Goal: Information Seeking & Learning: Find contact information

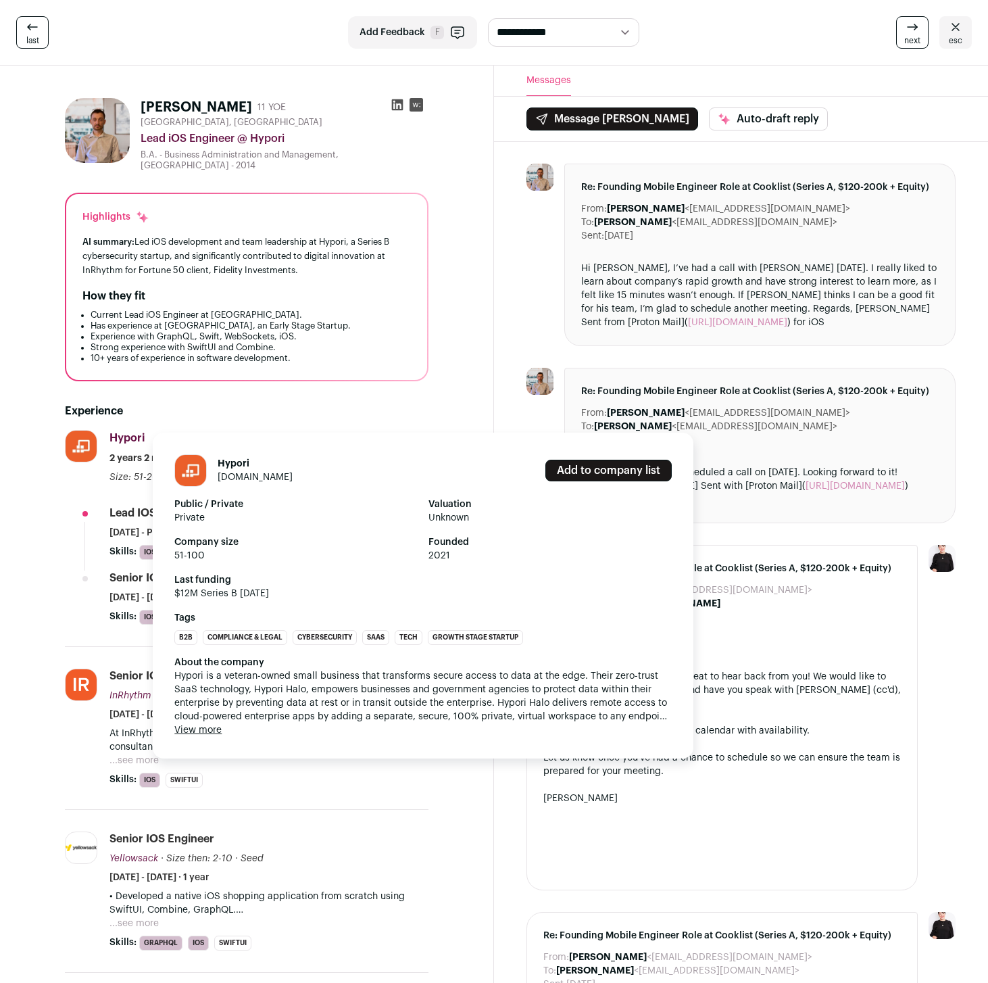
click at [227, 478] on link "[DOMAIN_NAME]" at bounding box center [255, 476] width 75 height 9
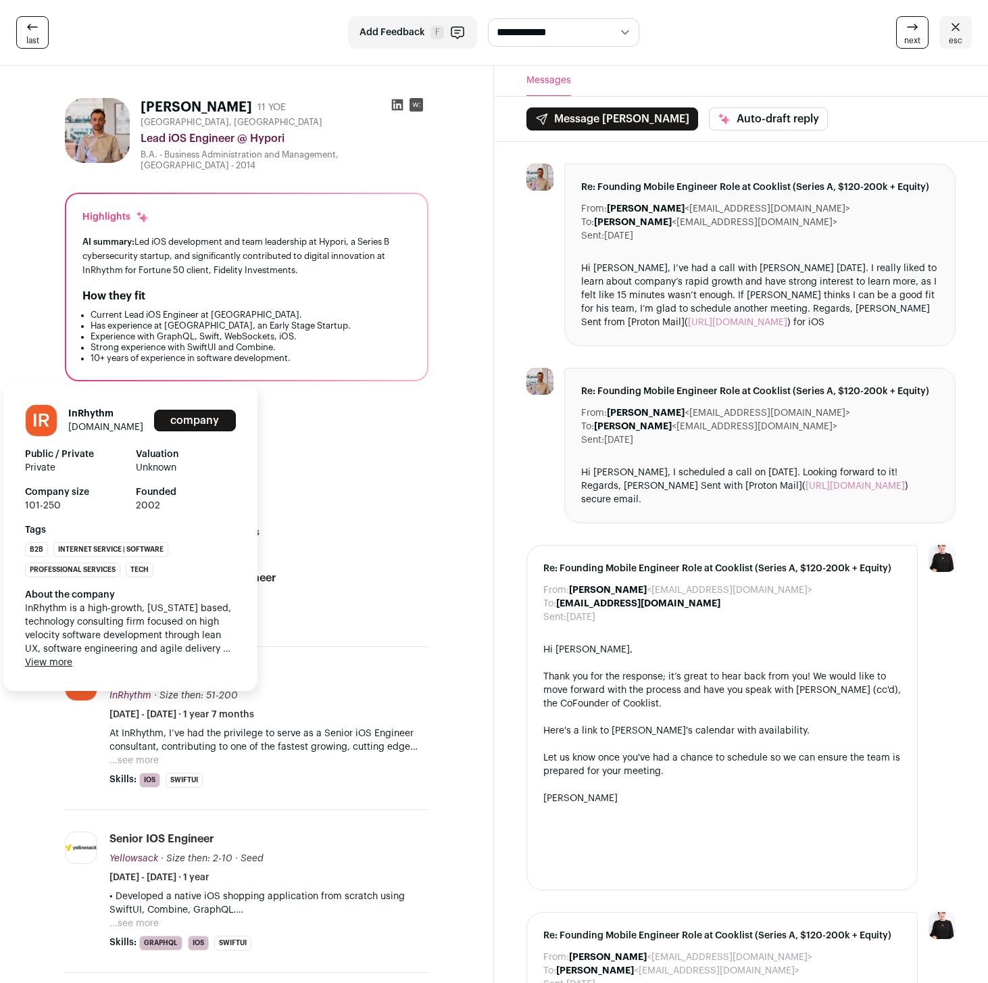
click at [107, 428] on link "[DOMAIN_NAME]" at bounding box center [105, 426] width 75 height 9
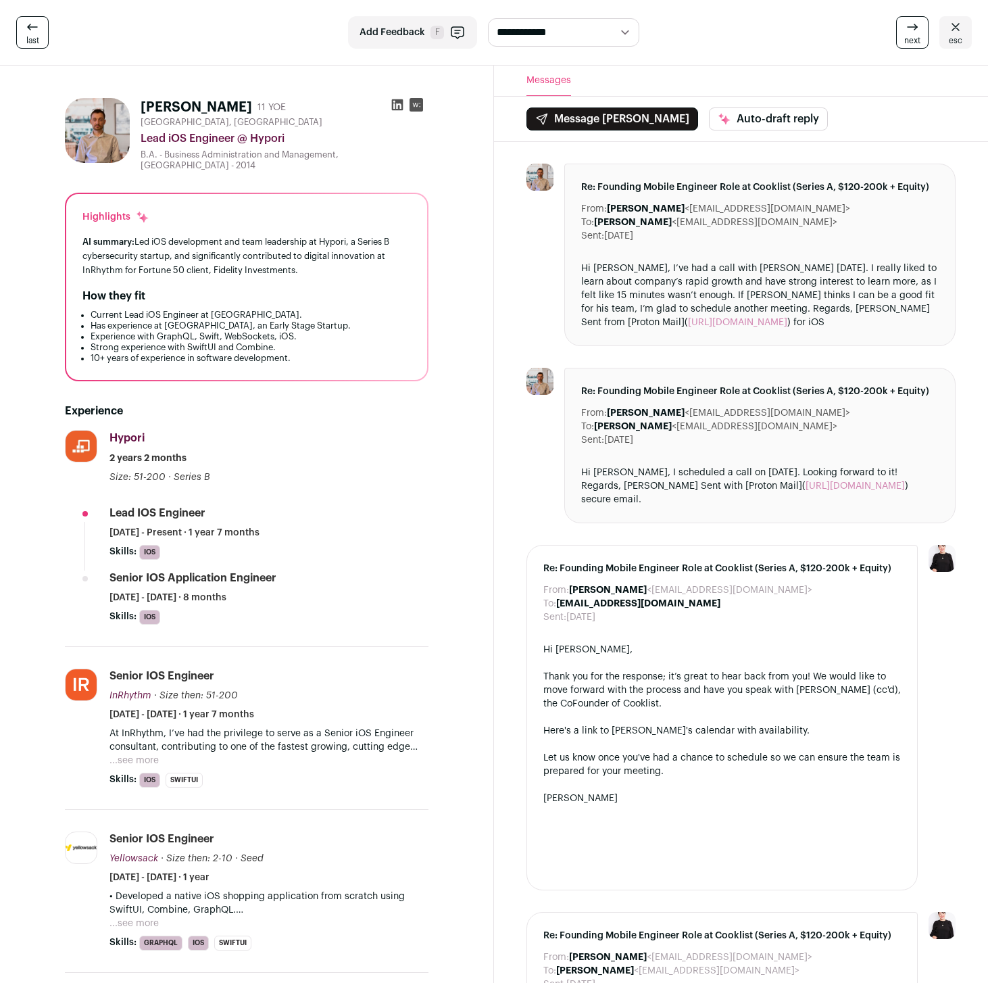
scroll to position [195, 0]
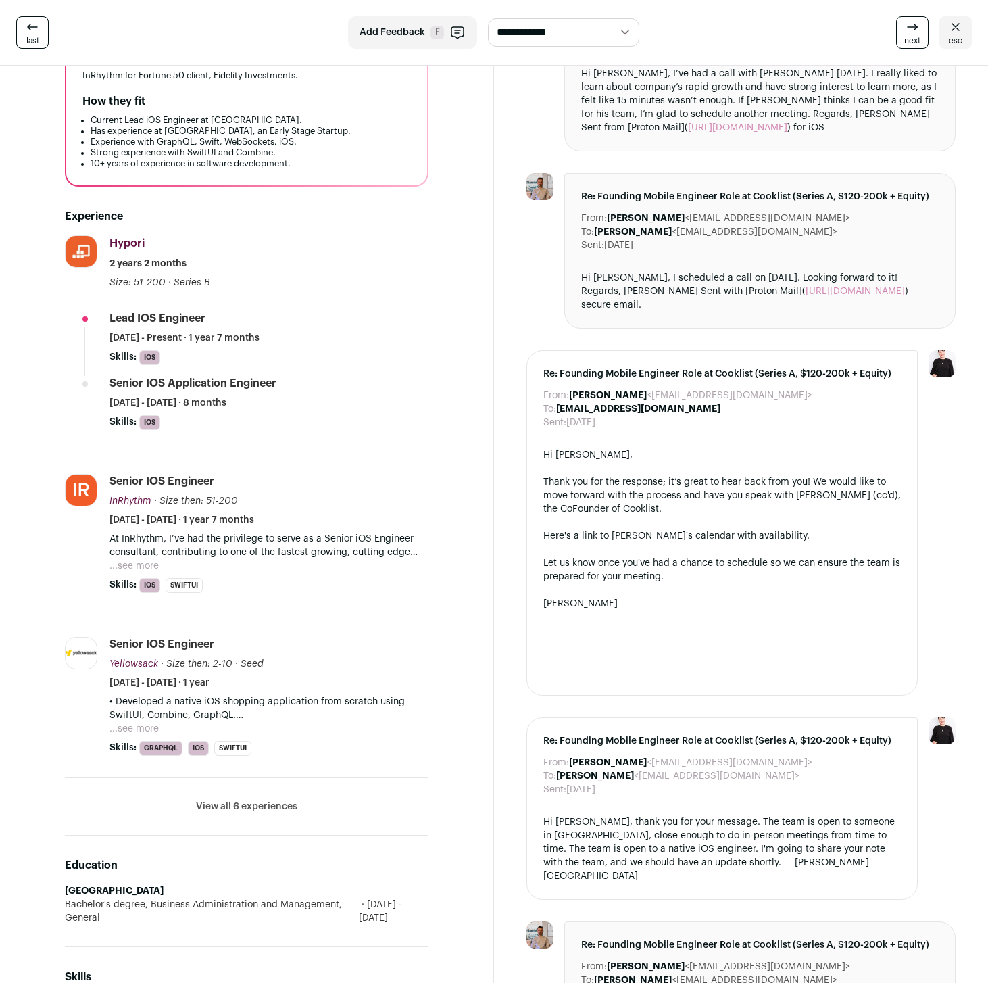
click at [144, 726] on button "...see more" at bounding box center [133, 729] width 49 height 14
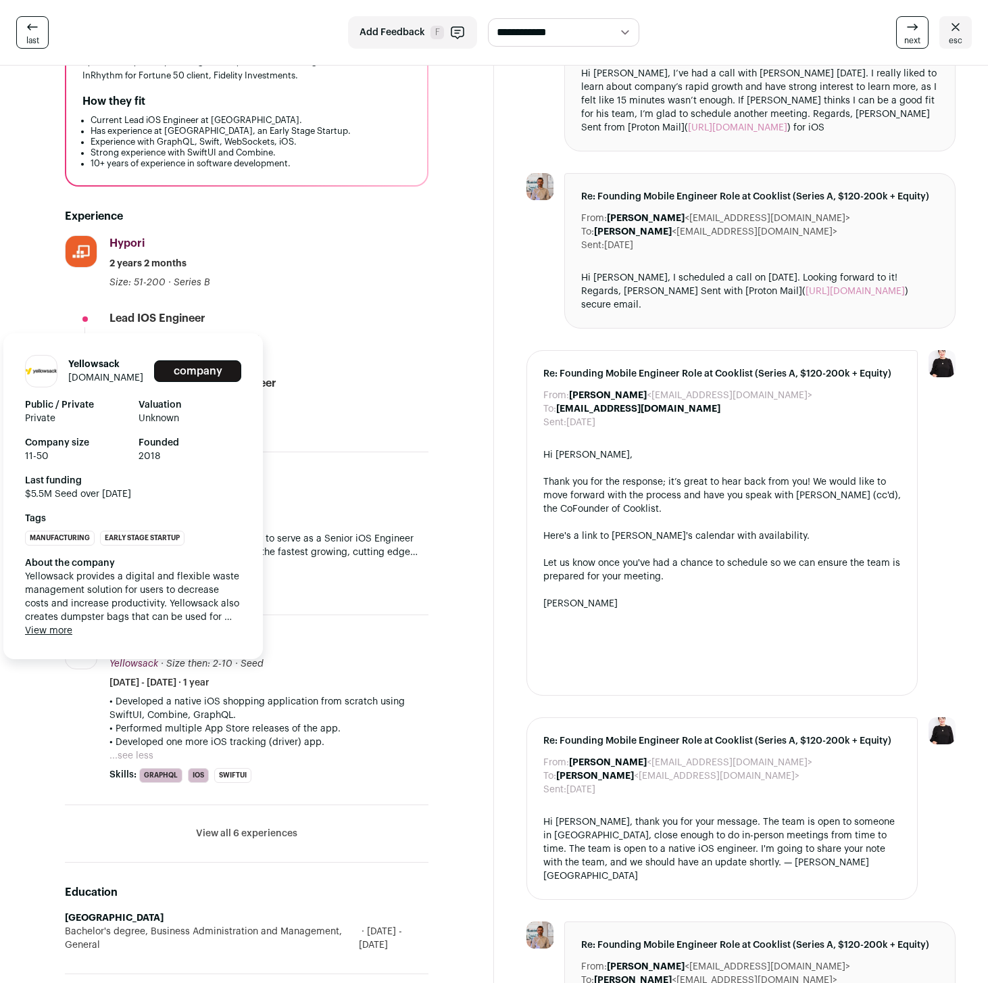
click at [104, 380] on link "[DOMAIN_NAME]" at bounding box center [105, 377] width 75 height 9
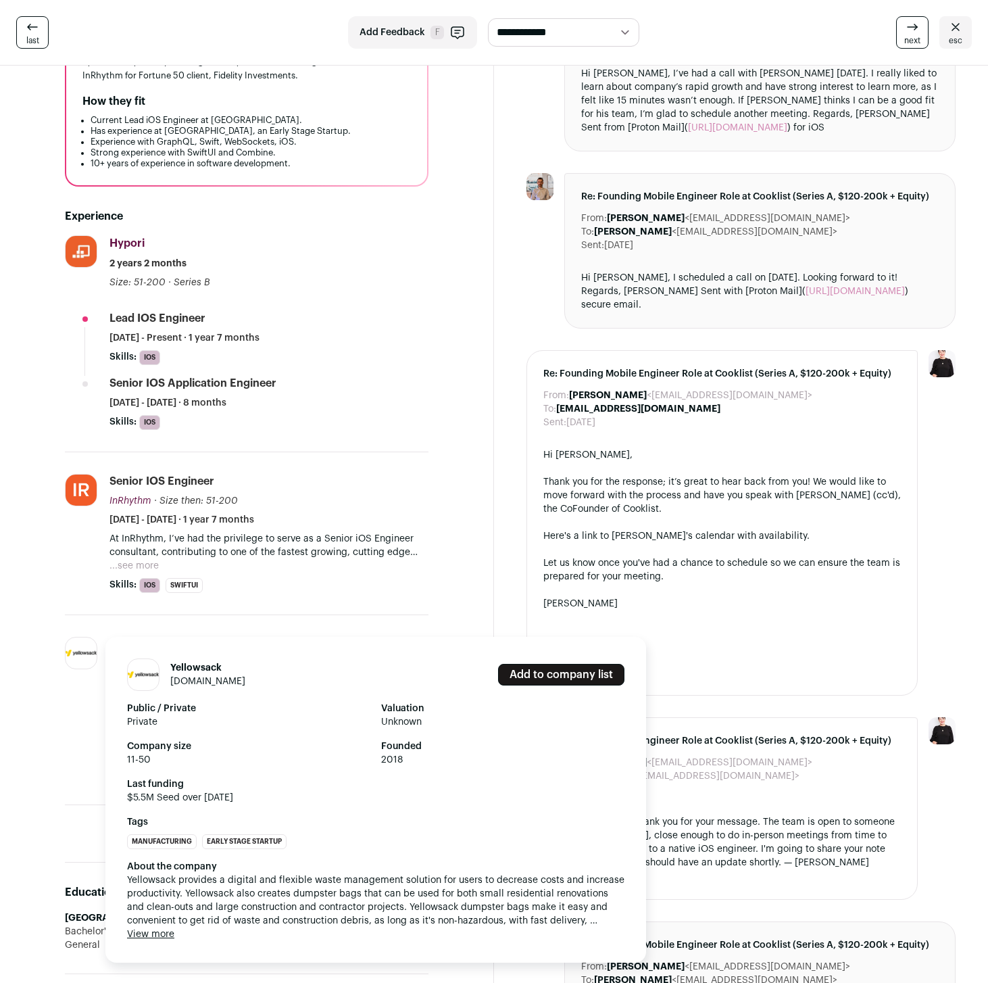
scroll to position [399, 0]
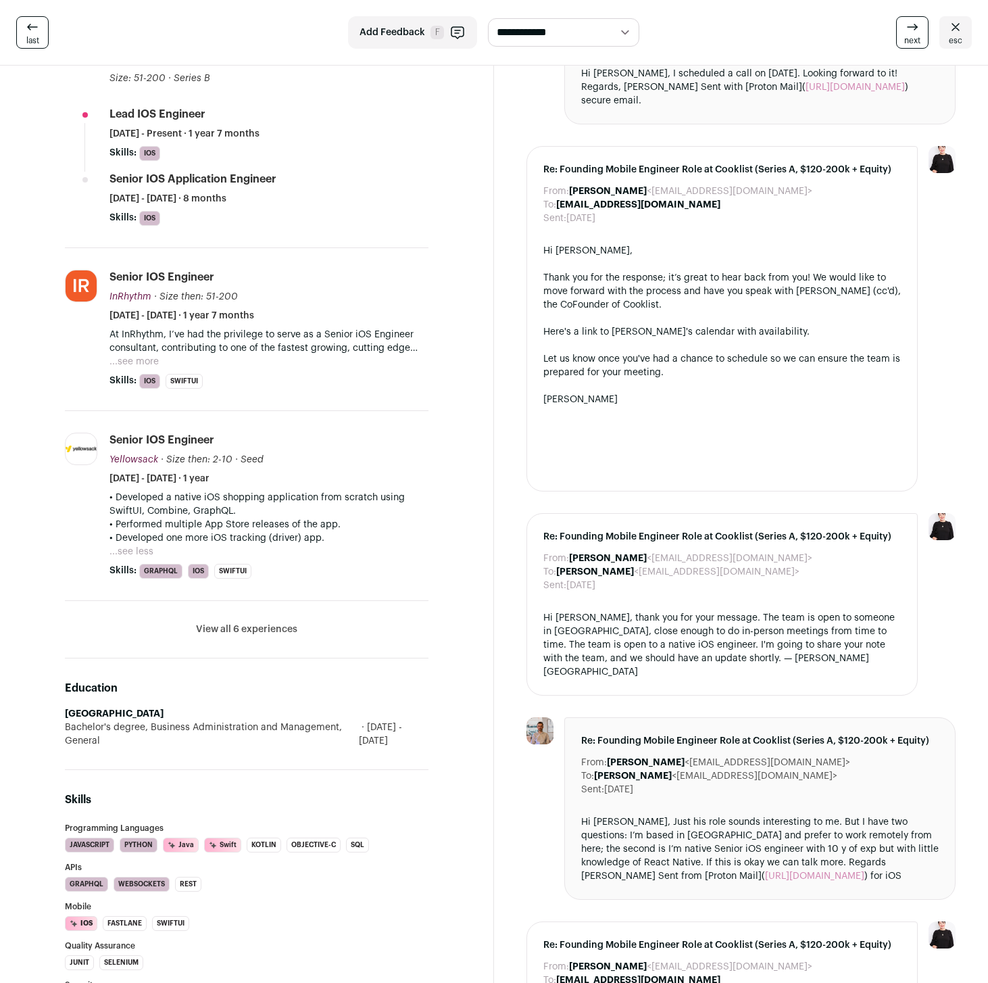
click at [242, 629] on button "View all 6 experiences" at bounding box center [246, 629] width 101 height 14
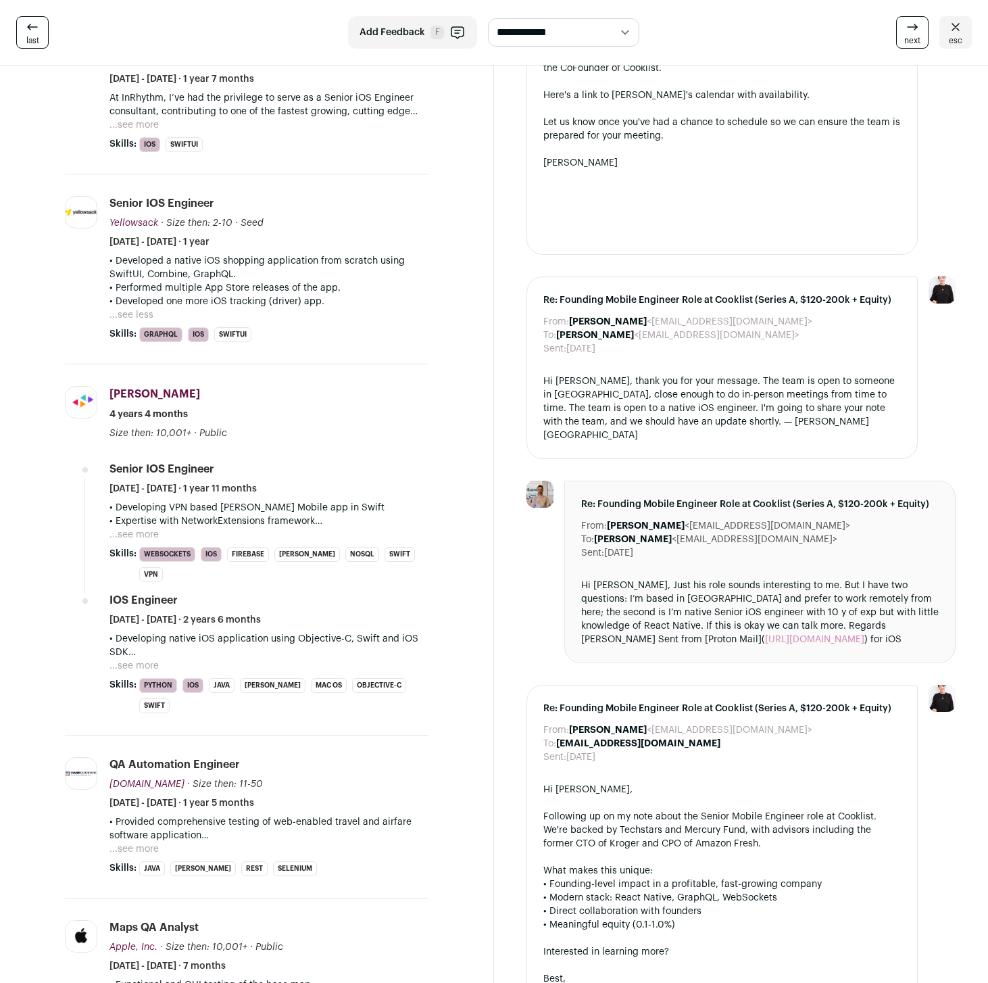
scroll to position [580, 0]
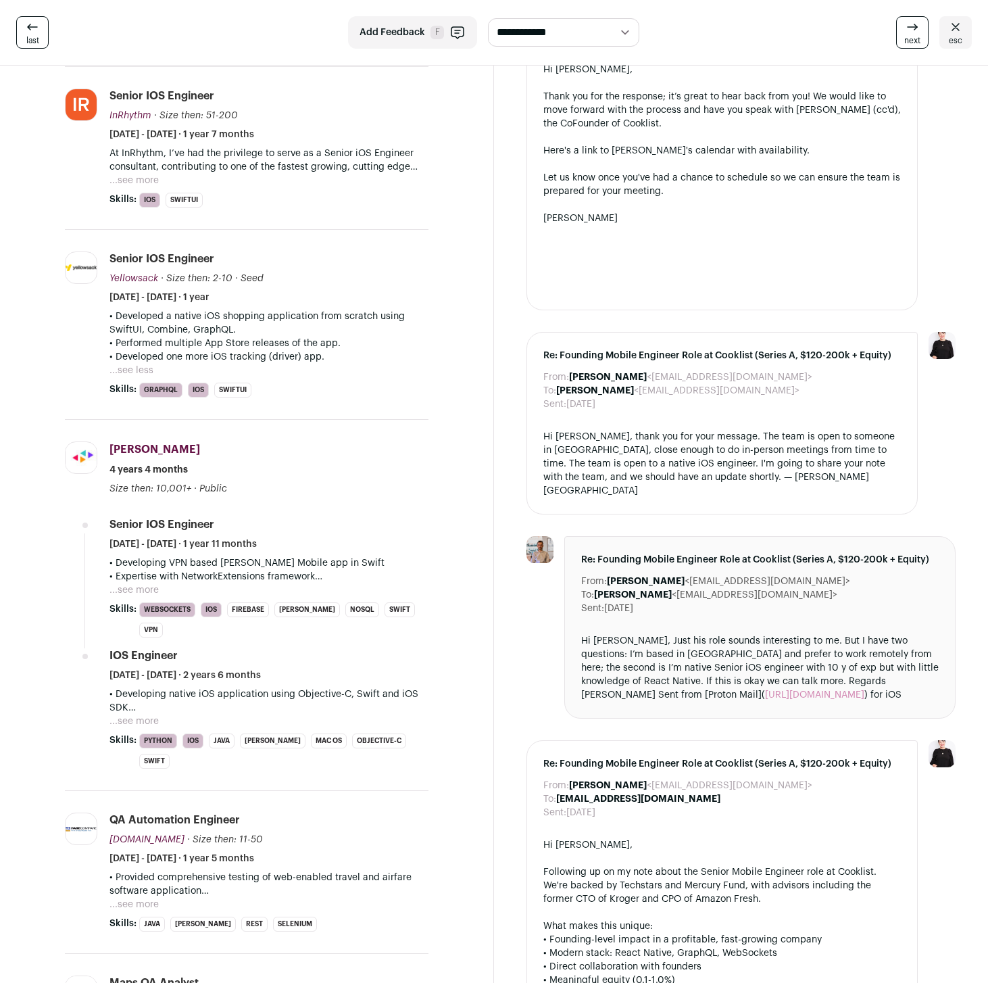
click at [22, 293] on section "[PERSON_NAME] 11 YOE [GEOGRAPHIC_DATA], [GEOGRAPHIC_DATA] Lead iOS Engineer @ H…" at bounding box center [247, 665] width 494 height 2358
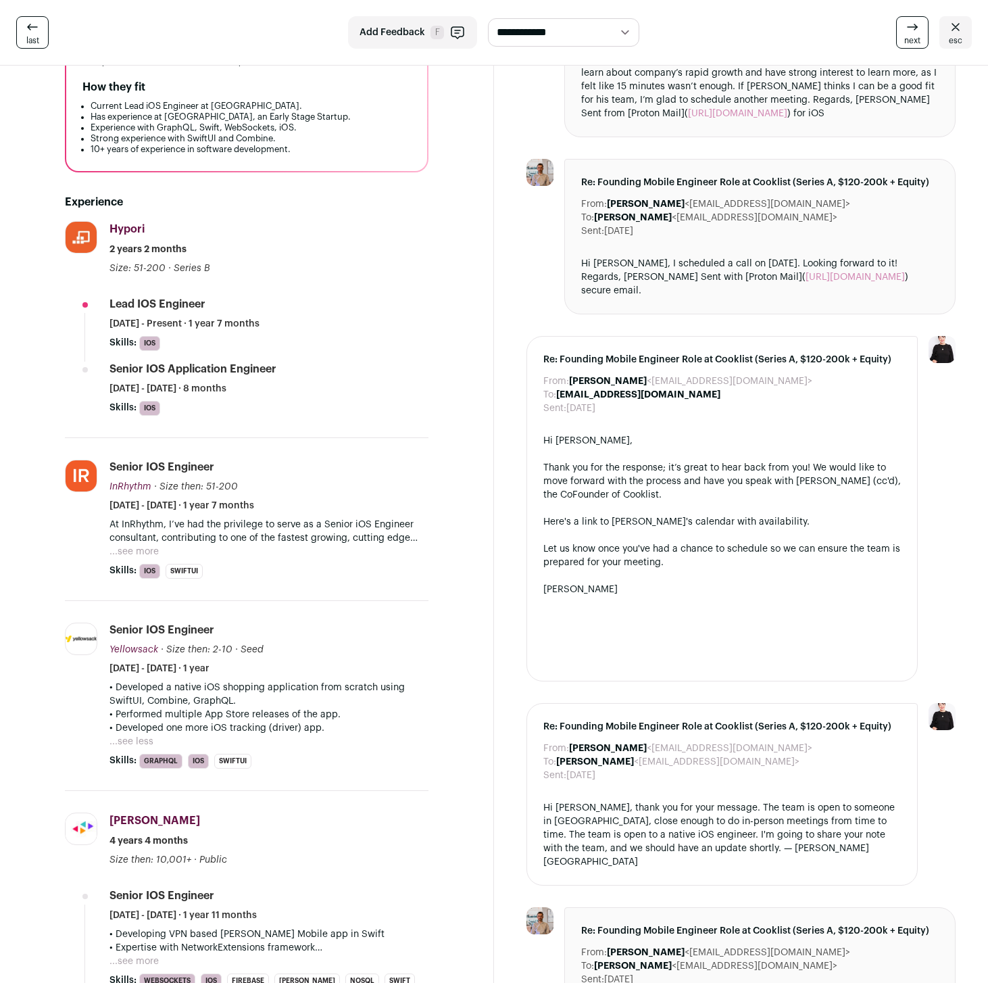
scroll to position [209, 0]
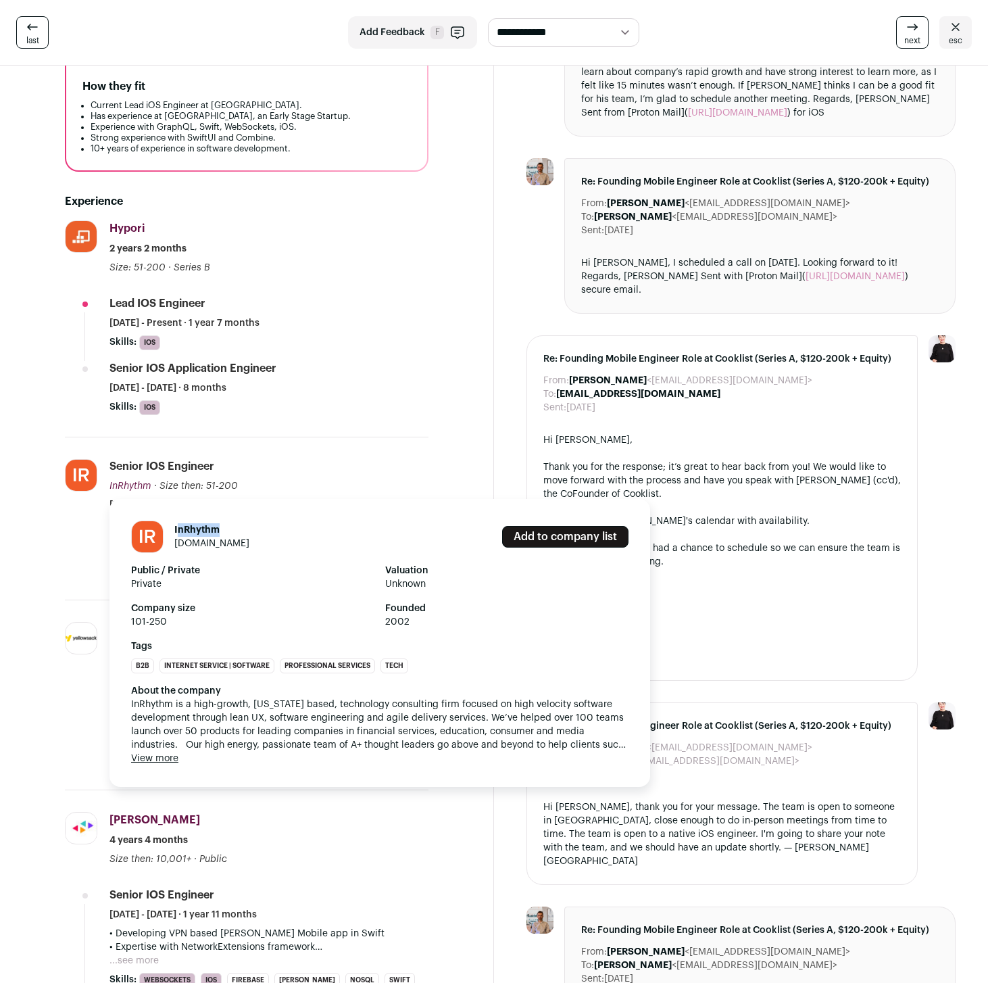
drag, startPoint x: 177, startPoint y: 530, endPoint x: 227, endPoint y: 529, distance: 50.0
click at [227, 529] on h1 "InRhythm" at bounding box center [211, 530] width 75 height 14
drag, startPoint x: 174, startPoint y: 530, endPoint x: 217, endPoint y: 529, distance: 42.6
click at [217, 529] on h1 "InRhythm" at bounding box center [211, 530] width 75 height 14
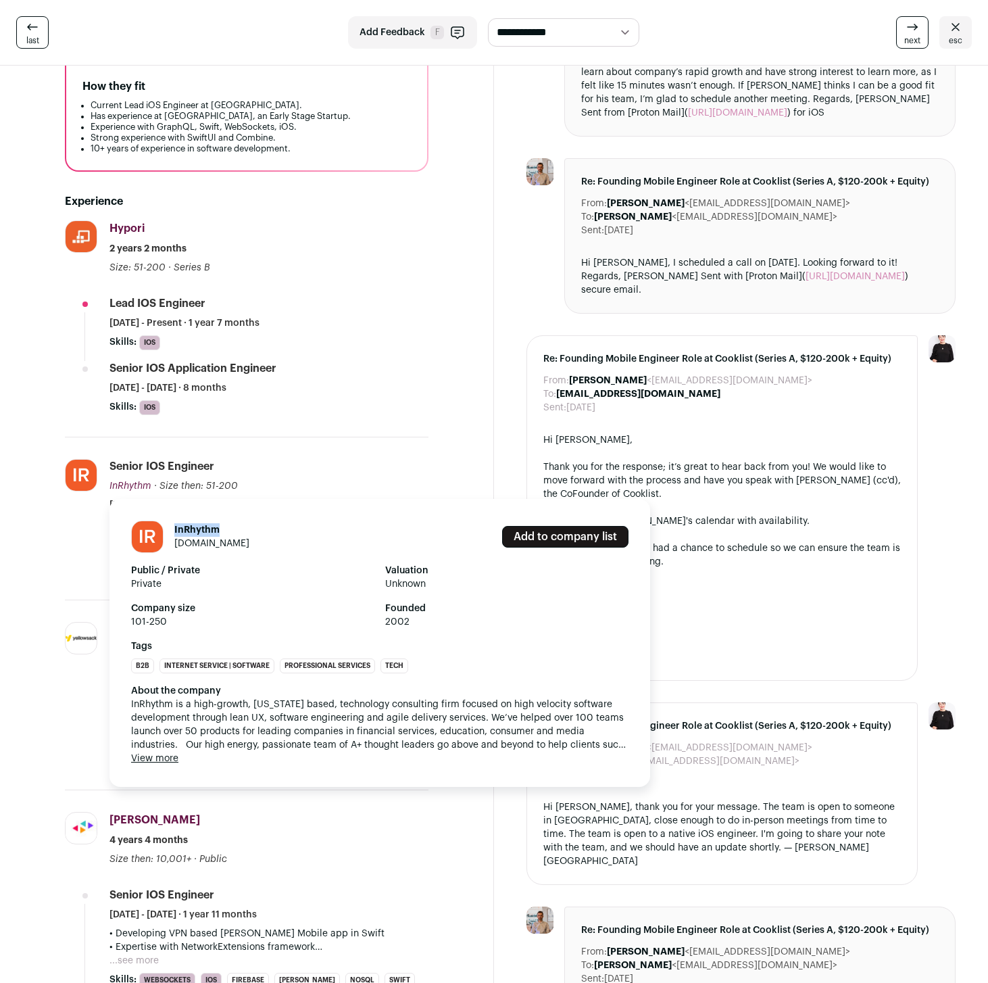
copy h1 "InRhythm"
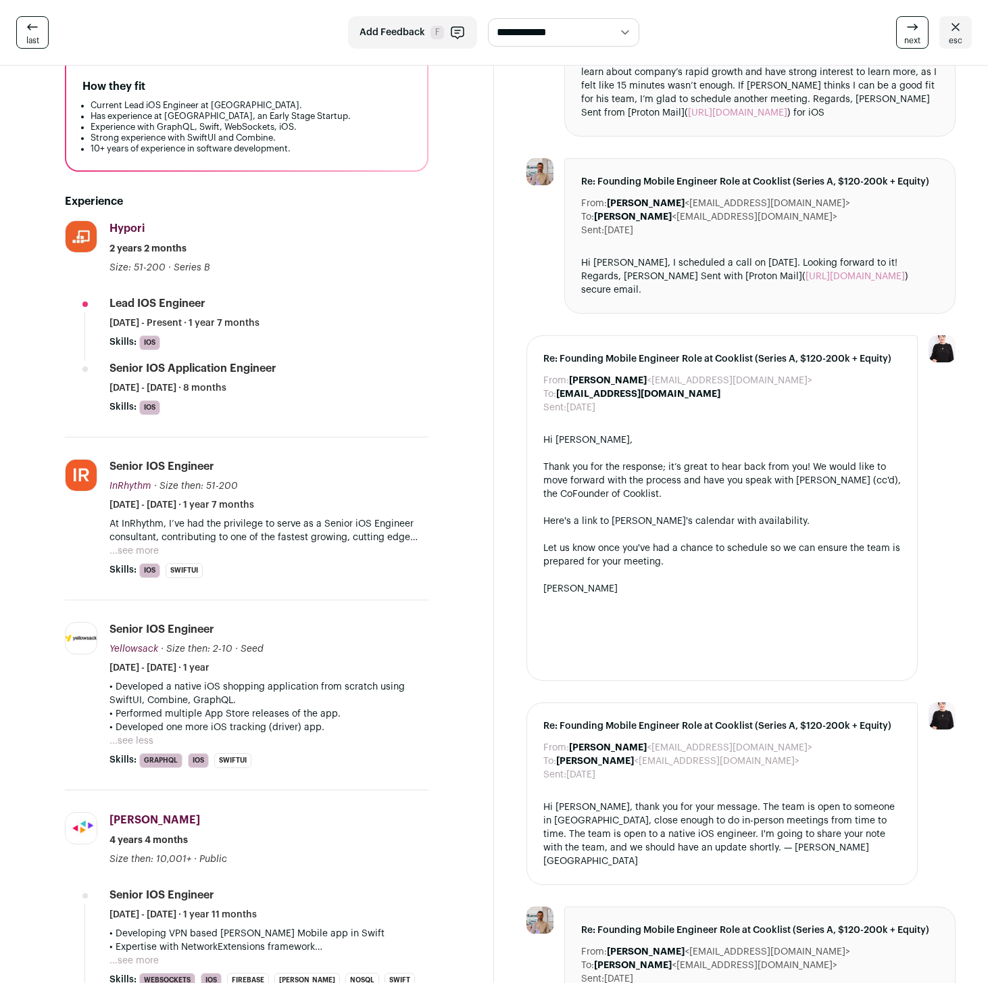
scroll to position [0, 0]
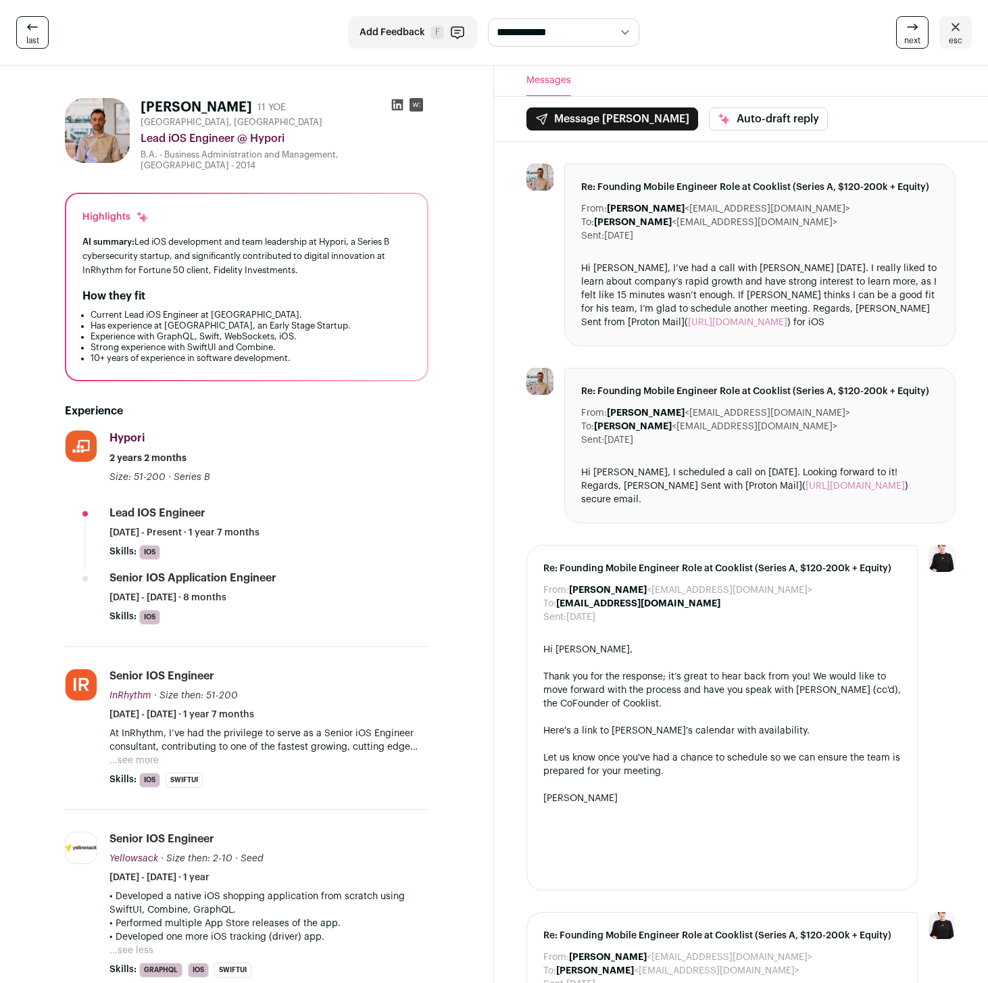
click at [395, 108] on icon at bounding box center [397, 104] width 11 height 11
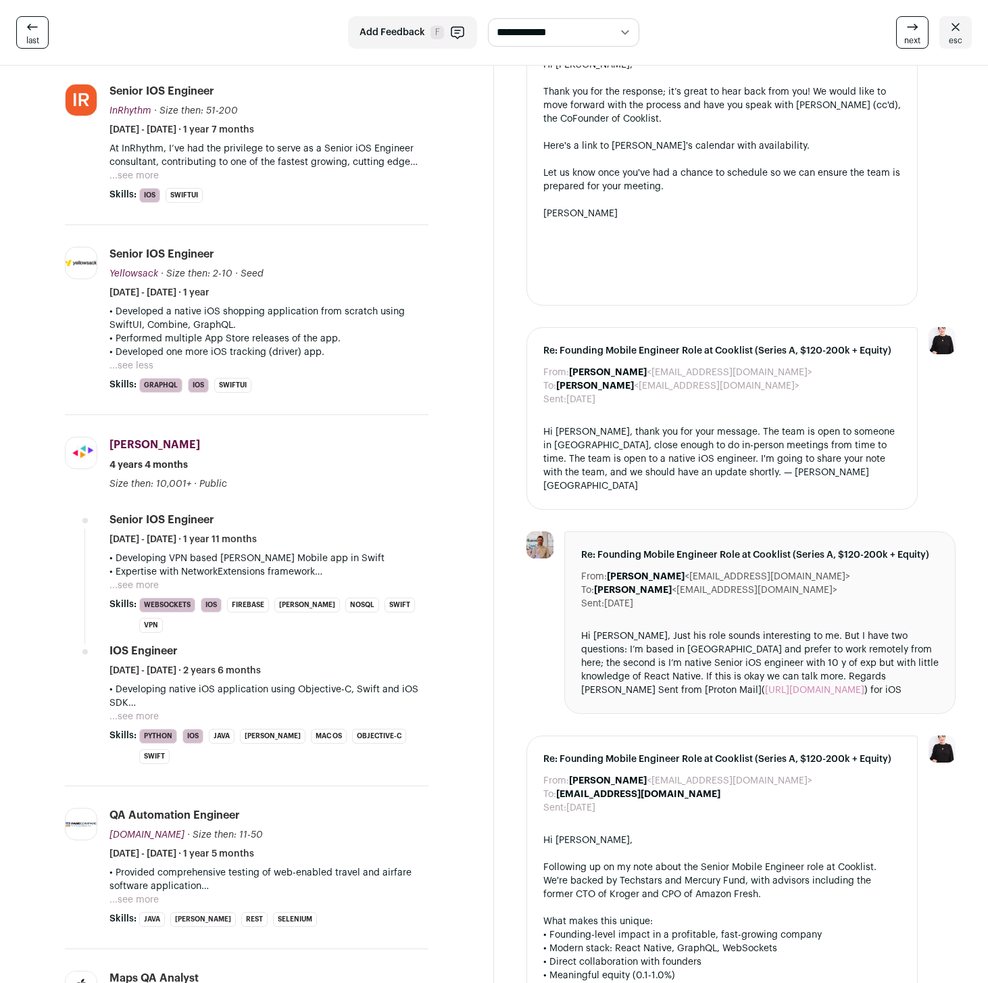
scroll to position [171, 0]
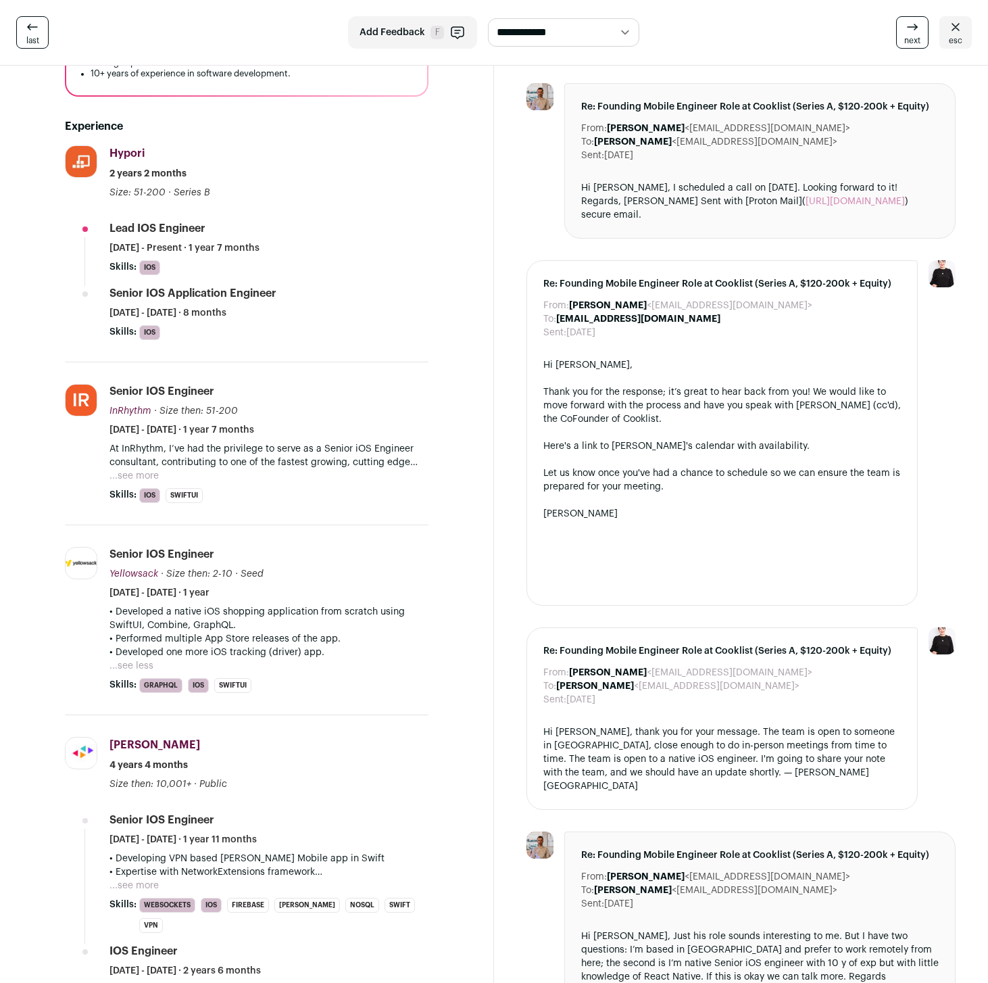
scroll to position [257, 0]
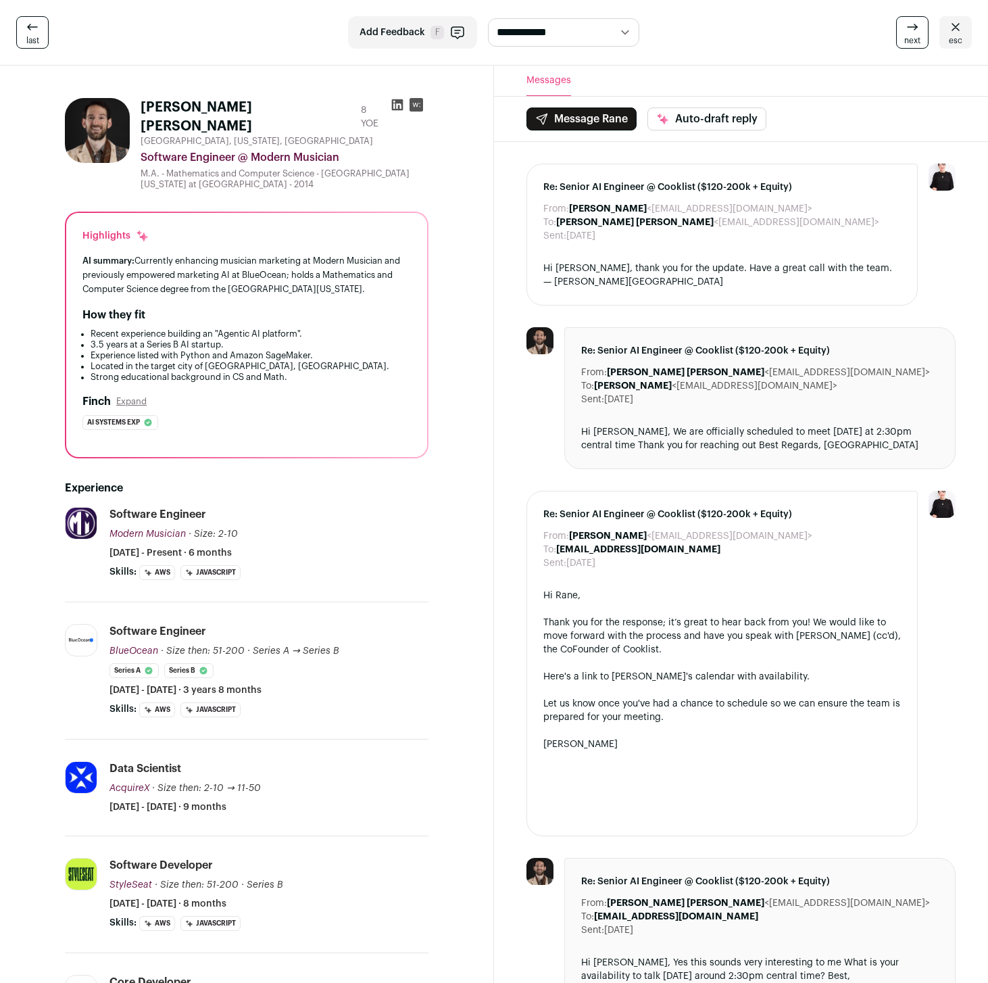
click at [47, 223] on div "Rane Simons 8 YOE Austin, Texas, United States Software Engineer @ Modern Music…" at bounding box center [246, 955] width 428 height 1737
click at [20, 234] on section "Rane Simons 8 YOE Austin, Texas, United States Software Engineer @ Modern Music…" at bounding box center [247, 956] width 494 height 1781
